Goal: Information Seeking & Learning: Learn about a topic

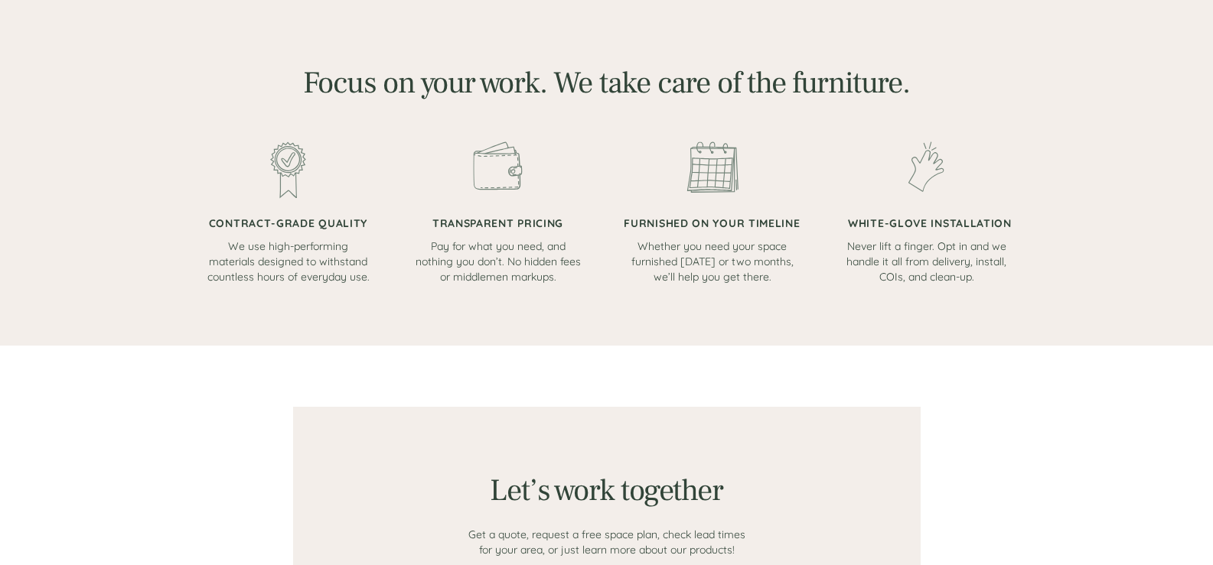
scroll to position [765, 0]
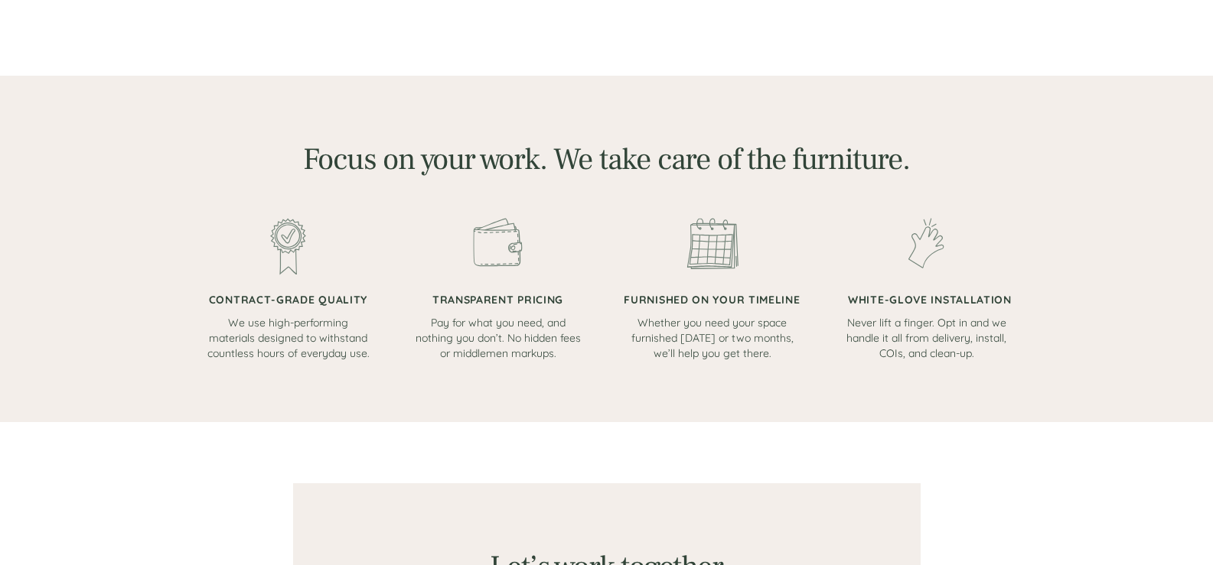
click at [285, 243] on img at bounding box center [288, 246] width 36 height 57
click at [269, 295] on span "CONTRACT-GRADE QUALITY" at bounding box center [288, 300] width 158 height 14
copy span "CONTRACT-GRADE QUALITY"
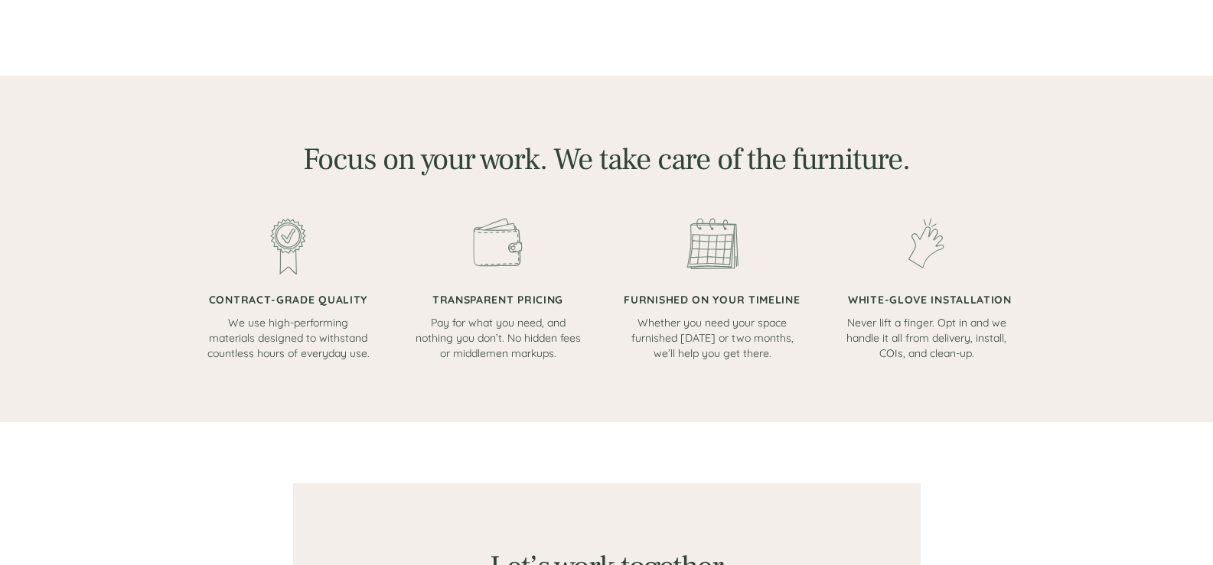
click at [262, 344] on span "We use high-performing materials designed to withstand countless hours of every…" at bounding box center [288, 338] width 162 height 44
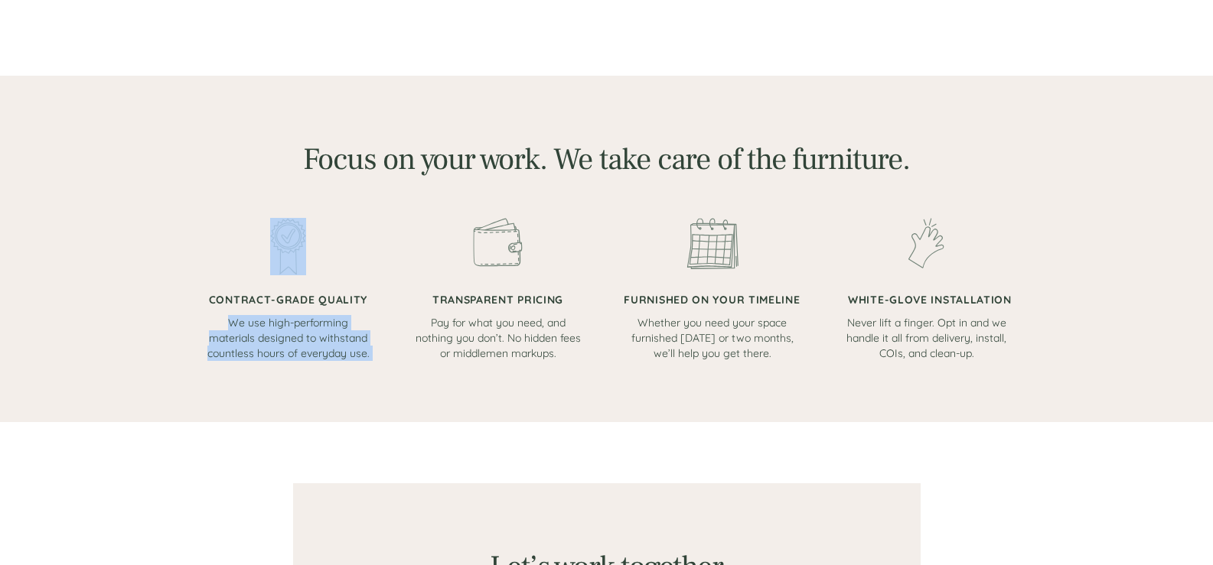
click at [262, 344] on span "We use high-performing materials designed to withstand countless hours of every…" at bounding box center [288, 338] width 162 height 44
copy span "We use high-performing materials designed to withstand countless hours of every…"
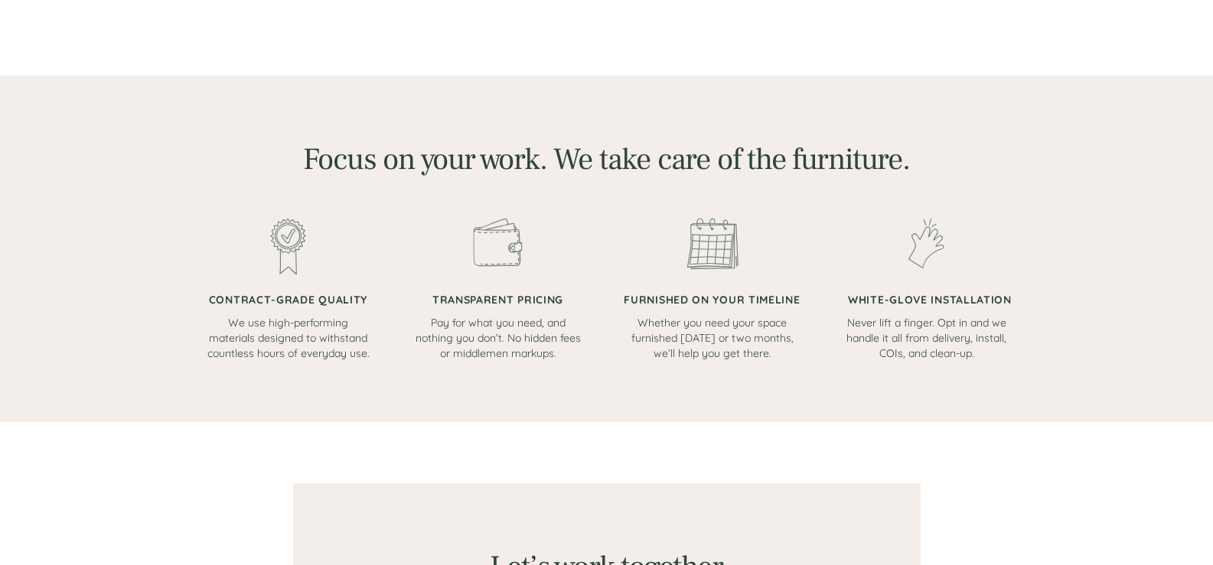
click at [454, 298] on span "TRANSPARENT PRICING" at bounding box center [497, 300] width 131 height 14
copy span "TRANSPARENT PRICING"
click at [467, 327] on span "Pay for what you need, and nothing you don’t. No hidden fees or middlemen marku…" at bounding box center [497, 338] width 165 height 44
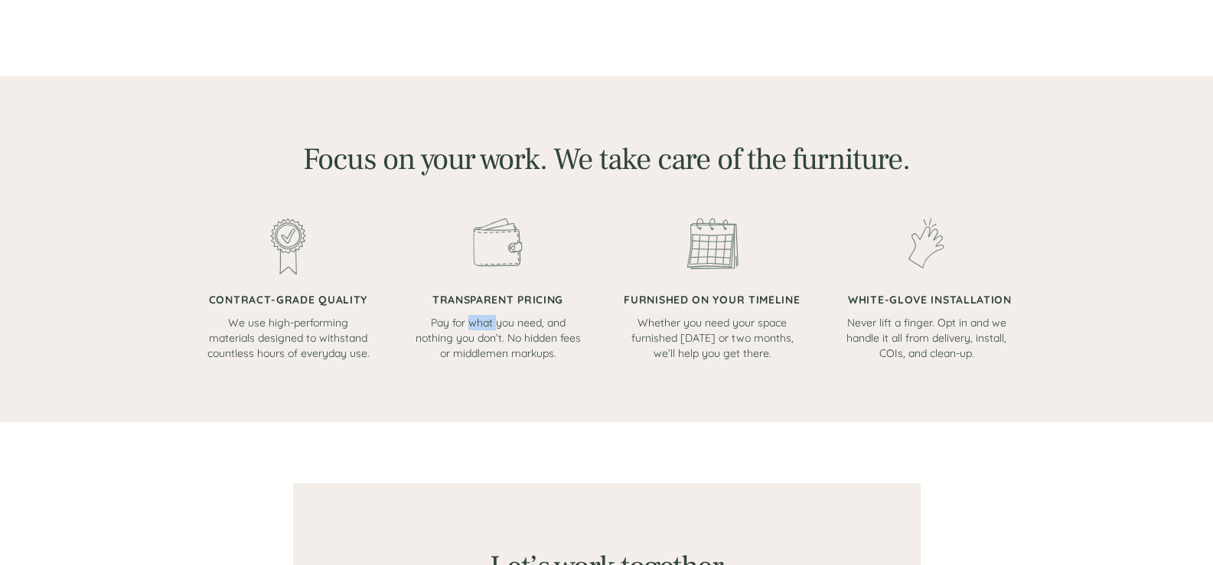
click at [467, 327] on span "Pay for what you need, and nothing you don’t. No hidden fees or middlemen marku…" at bounding box center [497, 338] width 165 height 44
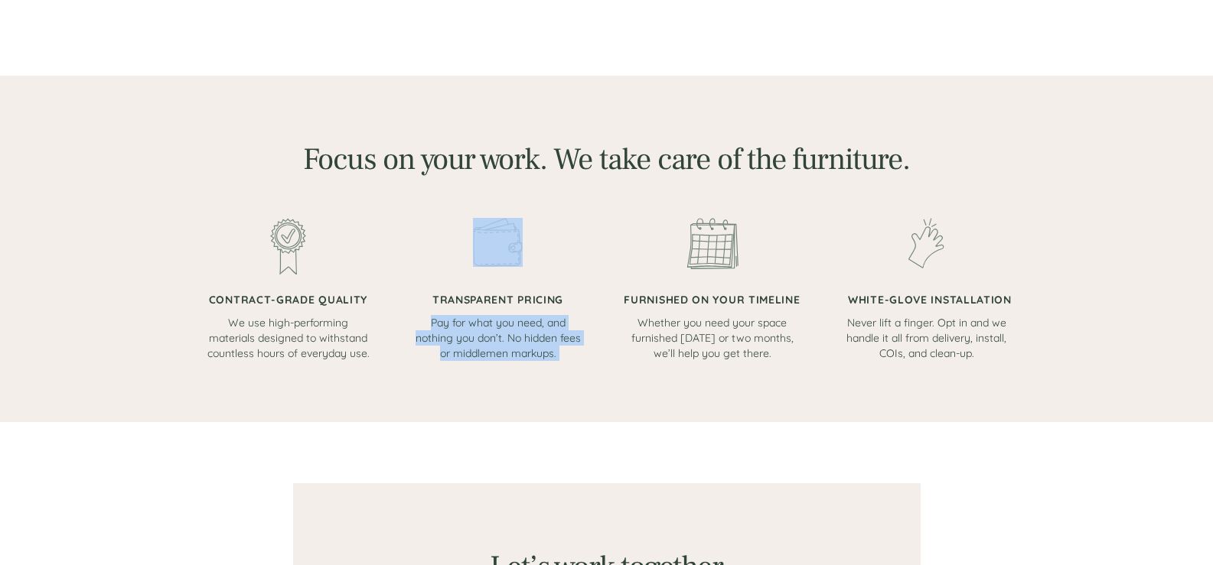
click at [467, 327] on span "Pay for what you need, and nothing you don’t. No hidden fees or middlemen marku…" at bounding box center [497, 338] width 165 height 44
copy span "Pay for what you need, and nothing you don’t. No hidden fees or middlemen marku…"
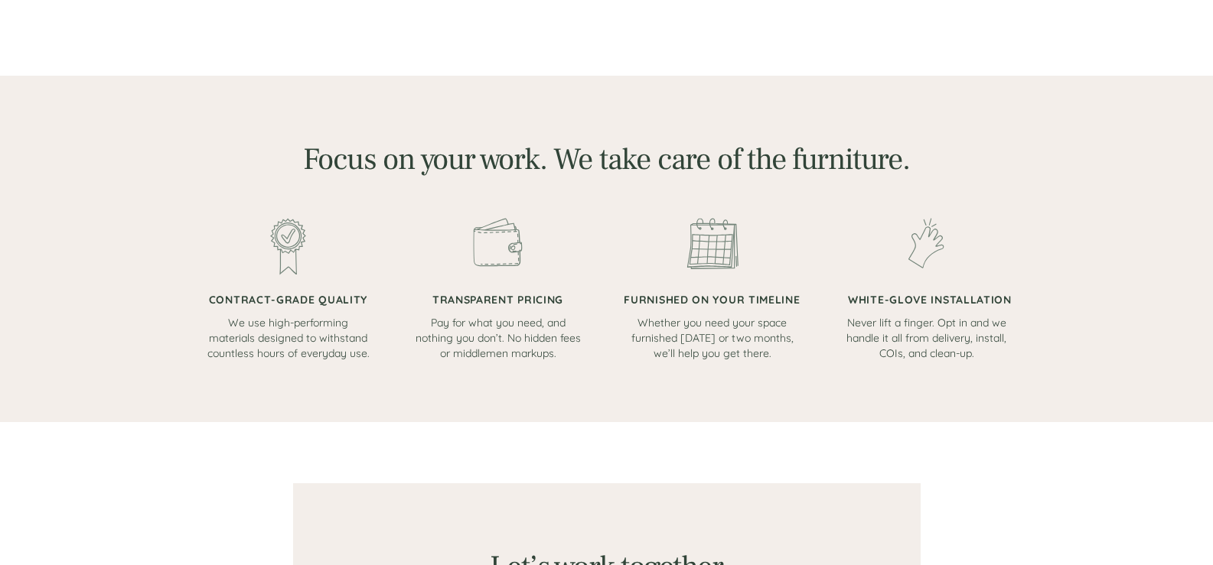
click at [652, 298] on span "FURNISHED ON YOUR TIMELINE" at bounding box center [712, 300] width 176 height 14
copy span "FURNISHED ON YOUR TIMELINE"
click at [682, 328] on span "Whether you need your space furnished [DATE] or two months, we’ll help you get …" at bounding box center [712, 338] width 162 height 44
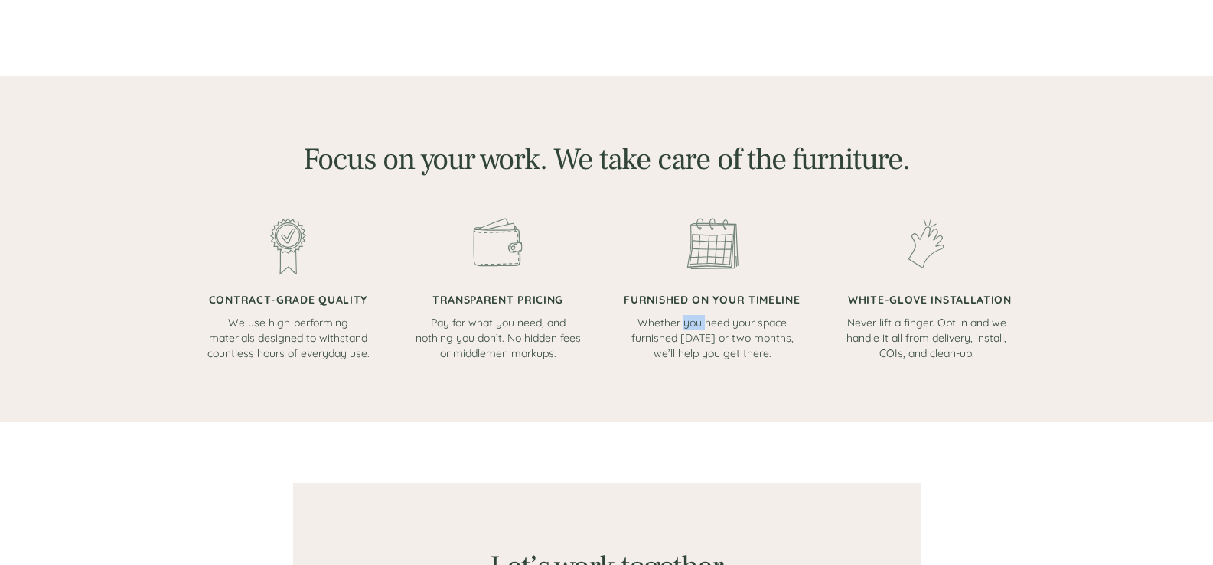
click at [682, 328] on span "Whether you need your space furnished [DATE] or two months, we’ll help you get …" at bounding box center [712, 338] width 162 height 44
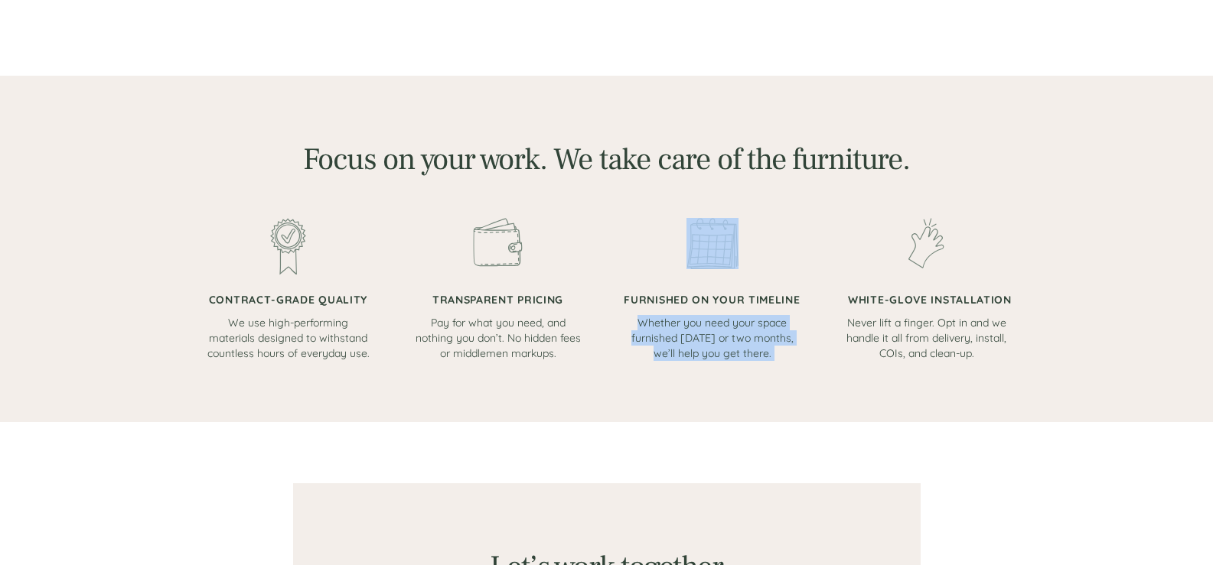
click at [682, 328] on span "Whether you need your space furnished [DATE] or two months, we’ll help you get …" at bounding box center [712, 338] width 162 height 44
copy span "Whether you need your space furnished [DATE] or two months, we’ll help you get …"
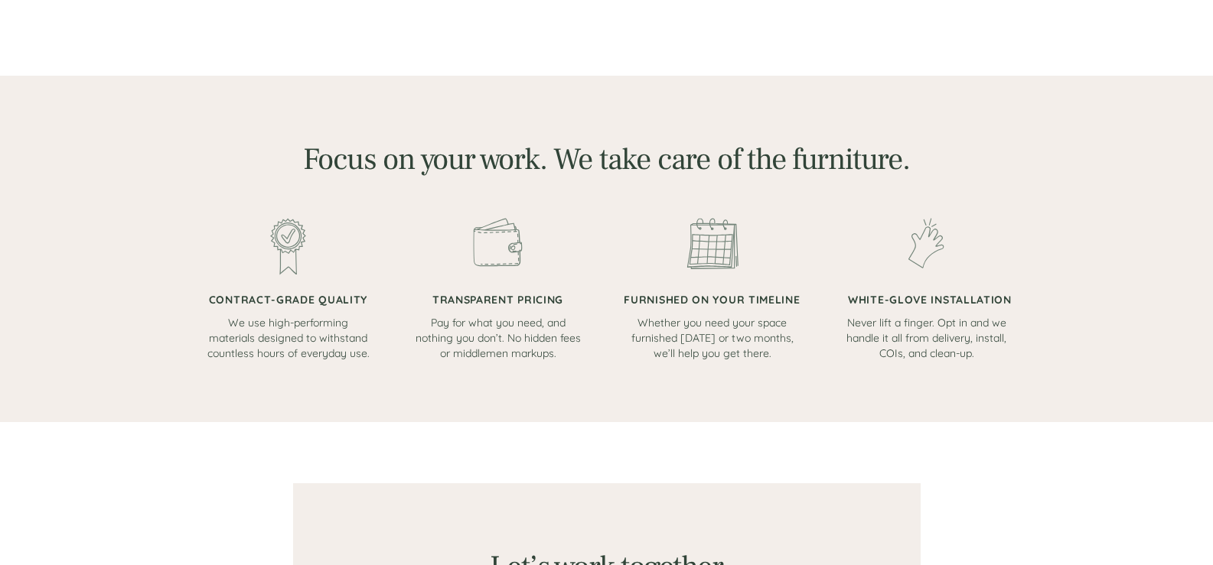
click at [867, 298] on span "WHITE-GLOVE INSTALLATION" at bounding box center [930, 300] width 164 height 14
copy span "WHITE-GLOVE INSTALLATION"
click at [887, 323] on span "Never lift a finger. Opt in and we handle it all from delivery, install, COIs, …" at bounding box center [926, 338] width 160 height 44
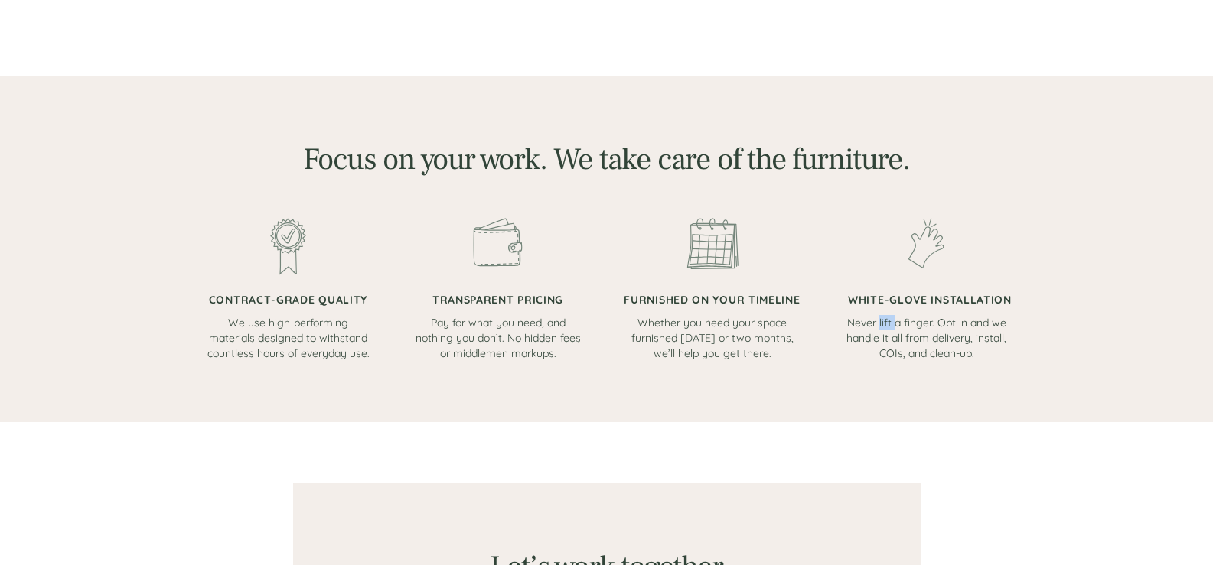
click at [887, 323] on span "Never lift a finger. Opt in and we handle it all from delivery, install, COIs, …" at bounding box center [926, 338] width 160 height 44
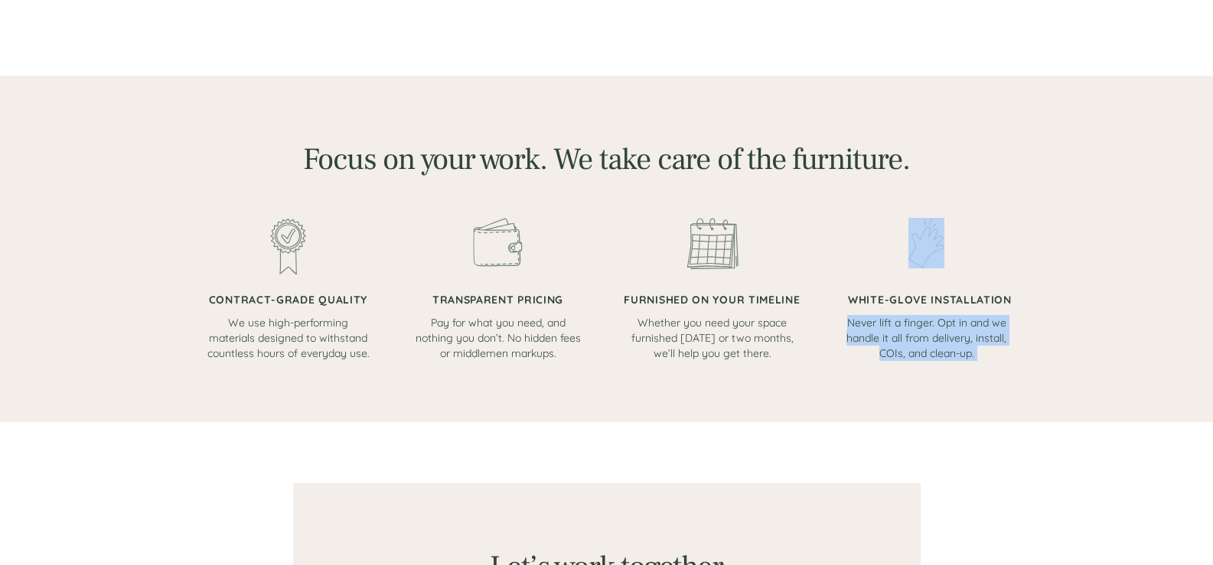
click at [887, 323] on span "Never lift a finger. Opt in and we handle it all from delivery, install, COIs, …" at bounding box center [926, 338] width 160 height 44
copy span "Never lift a finger. Opt in and we handle it all from delivery, install, COIs, …"
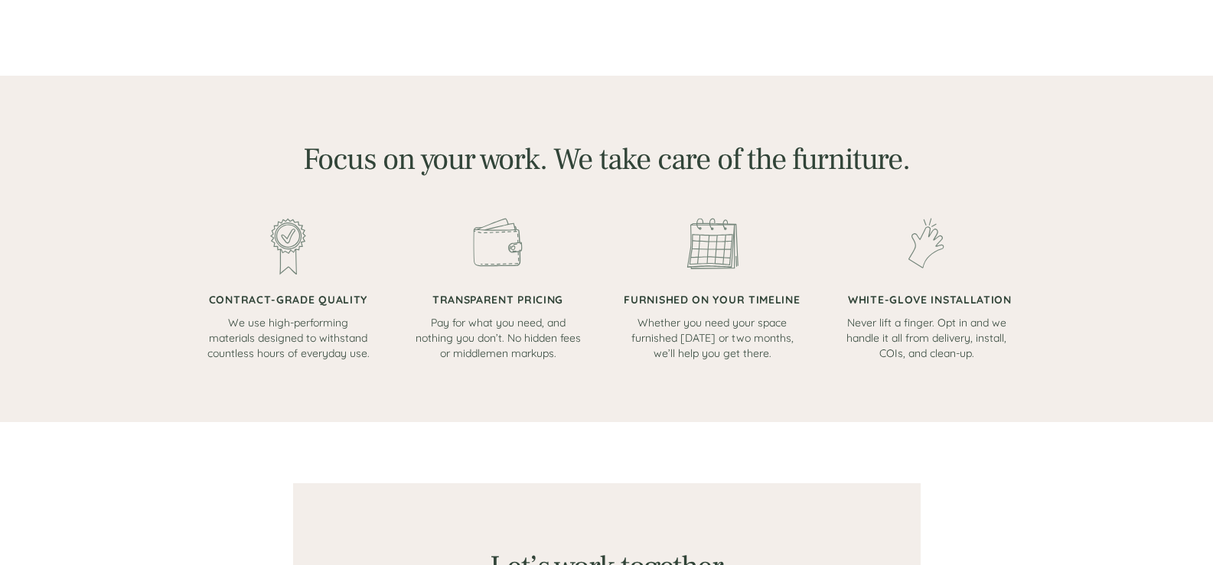
click at [135, 298] on div at bounding box center [606, 249] width 1213 height 347
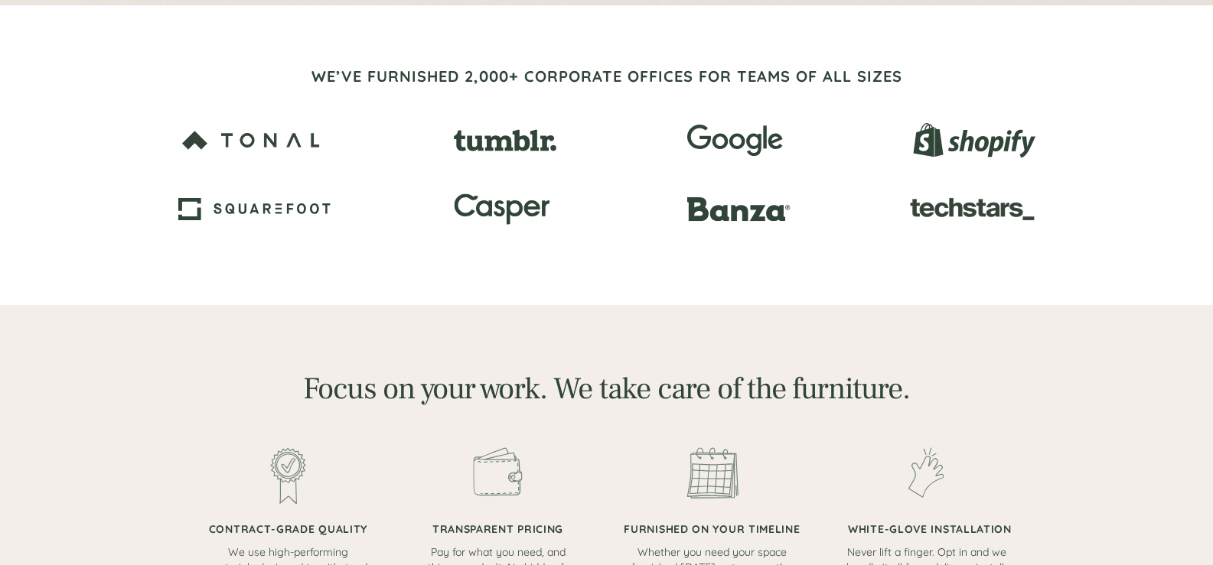
scroll to position [689, 0]
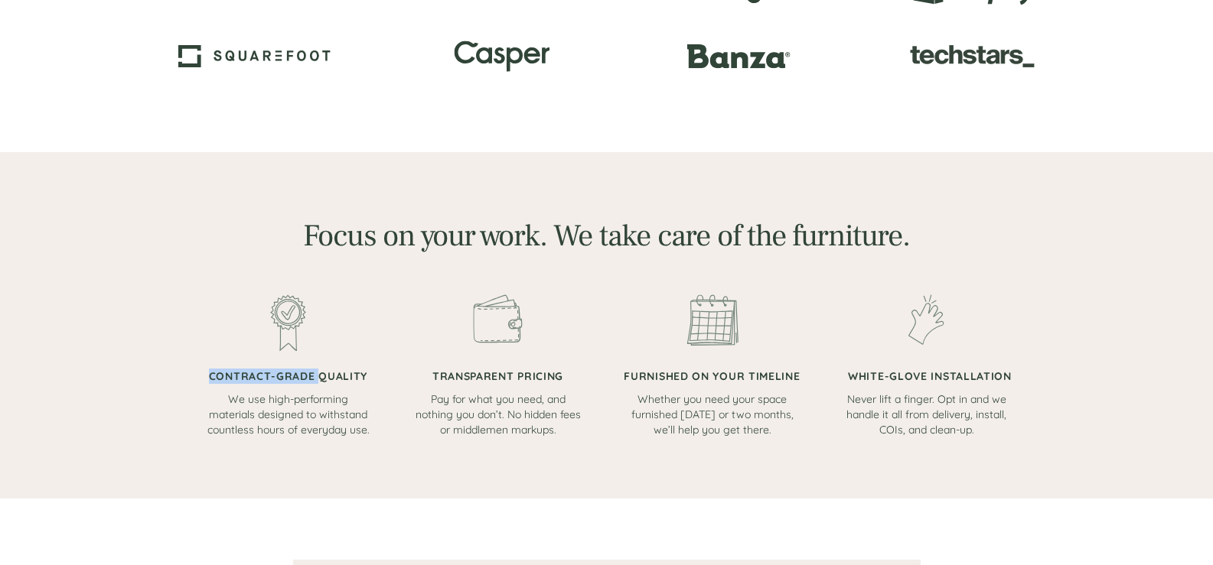
drag, startPoint x: 319, startPoint y: 377, endPoint x: 374, endPoint y: 377, distance: 55.1
click at [374, 377] on div "CONTRACT-GRADE QUALITY We use high-performing materials designed to withstand c…" at bounding box center [606, 366] width 805 height 143
click at [335, 380] on span "CONTRACT-GRADE QUALITY" at bounding box center [288, 377] width 158 height 14
drag, startPoint x: 317, startPoint y: 377, endPoint x: 367, endPoint y: 372, distance: 50.0
click at [367, 372] on h3 "CONTRACT-GRADE QUALITY" at bounding box center [288, 376] width 168 height 15
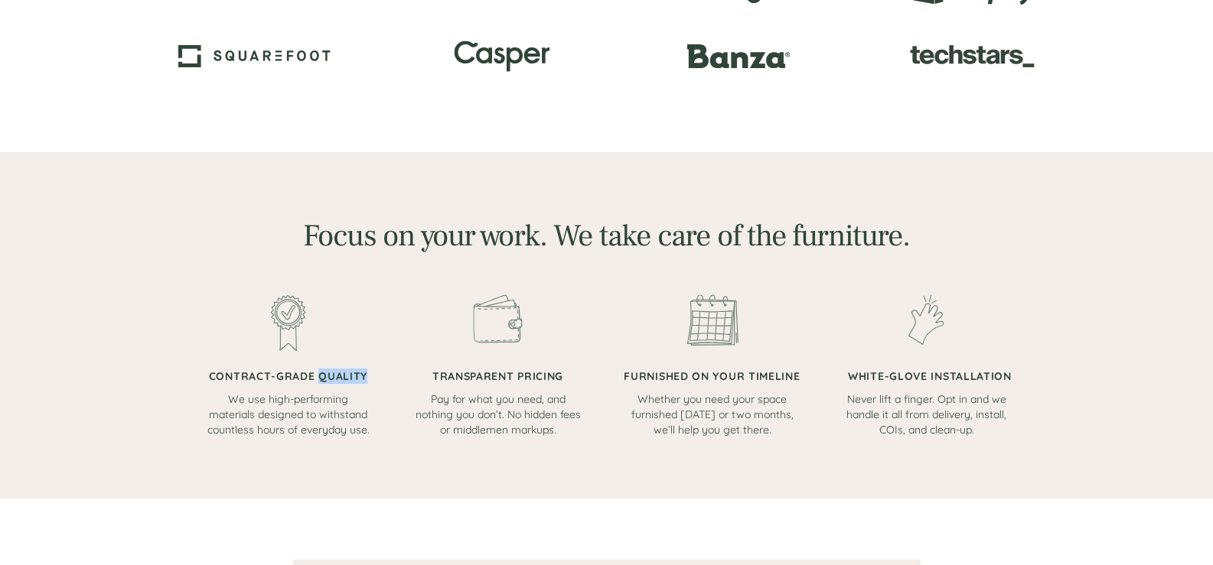
copy span "QUALITY"
click at [473, 376] on span "TRANSPARENT PRICING" at bounding box center [497, 377] width 131 height 14
copy span "TRANSPARENT PRICING"
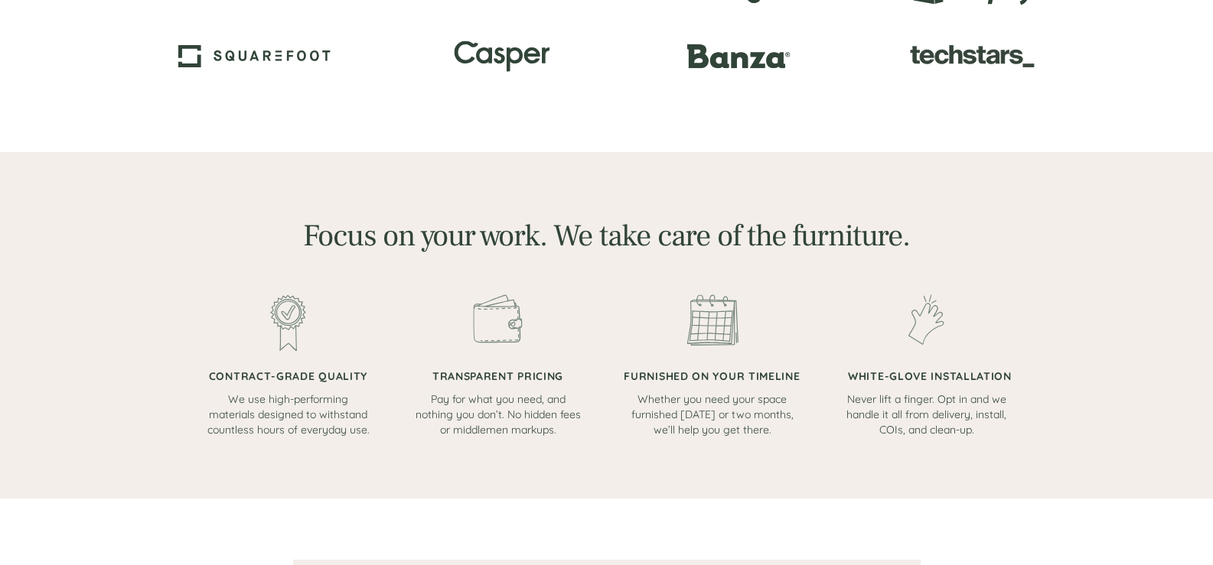
drag, startPoint x: 494, startPoint y: 328, endPoint x: 440, endPoint y: 347, distance: 57.3
click at [440, 347] on div at bounding box center [498, 366] width 168 height 143
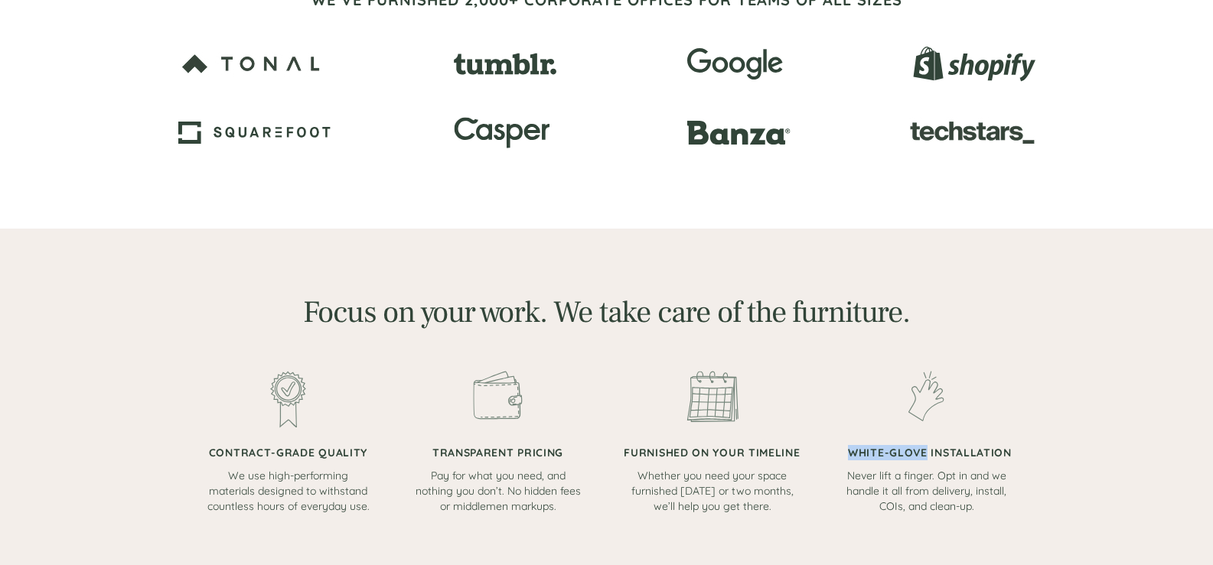
drag, startPoint x: 849, startPoint y: 452, endPoint x: 924, endPoint y: 451, distance: 75.0
click at [924, 451] on span "WHITE-GLOVE INSTALLATION" at bounding box center [930, 453] width 164 height 14
copy span "WHITE-GLOVE"
